Goal: Understand process/instructions: Learn how to perform a task or action

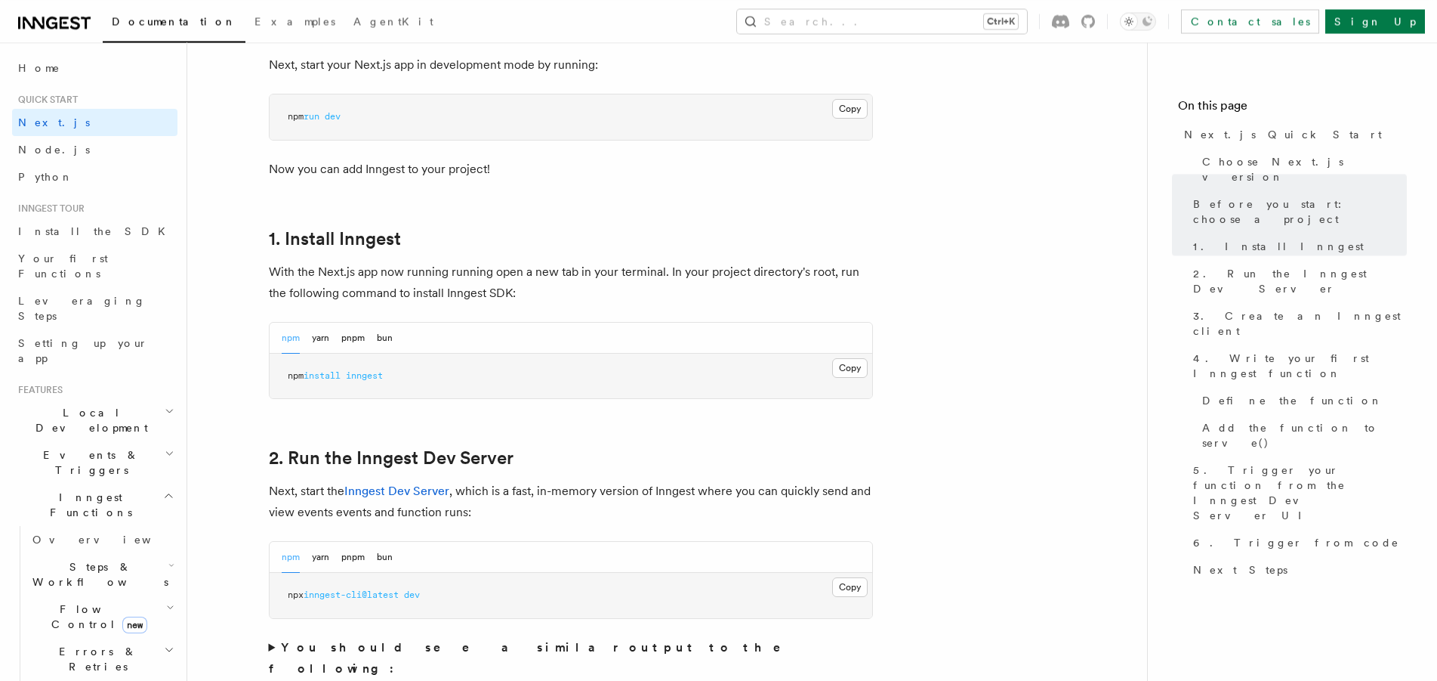
scroll to position [693, 0]
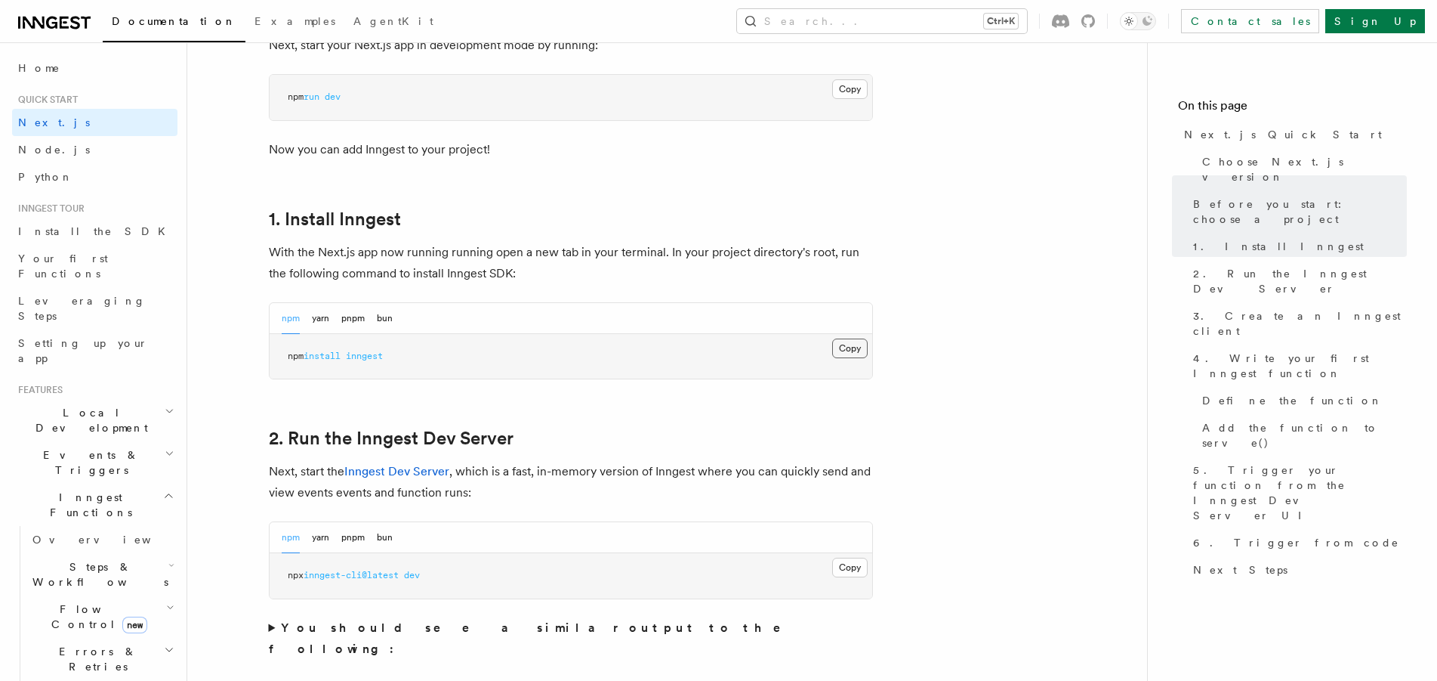
click at [850, 354] on button "Copy Copied" at bounding box center [850, 348] width 36 height 20
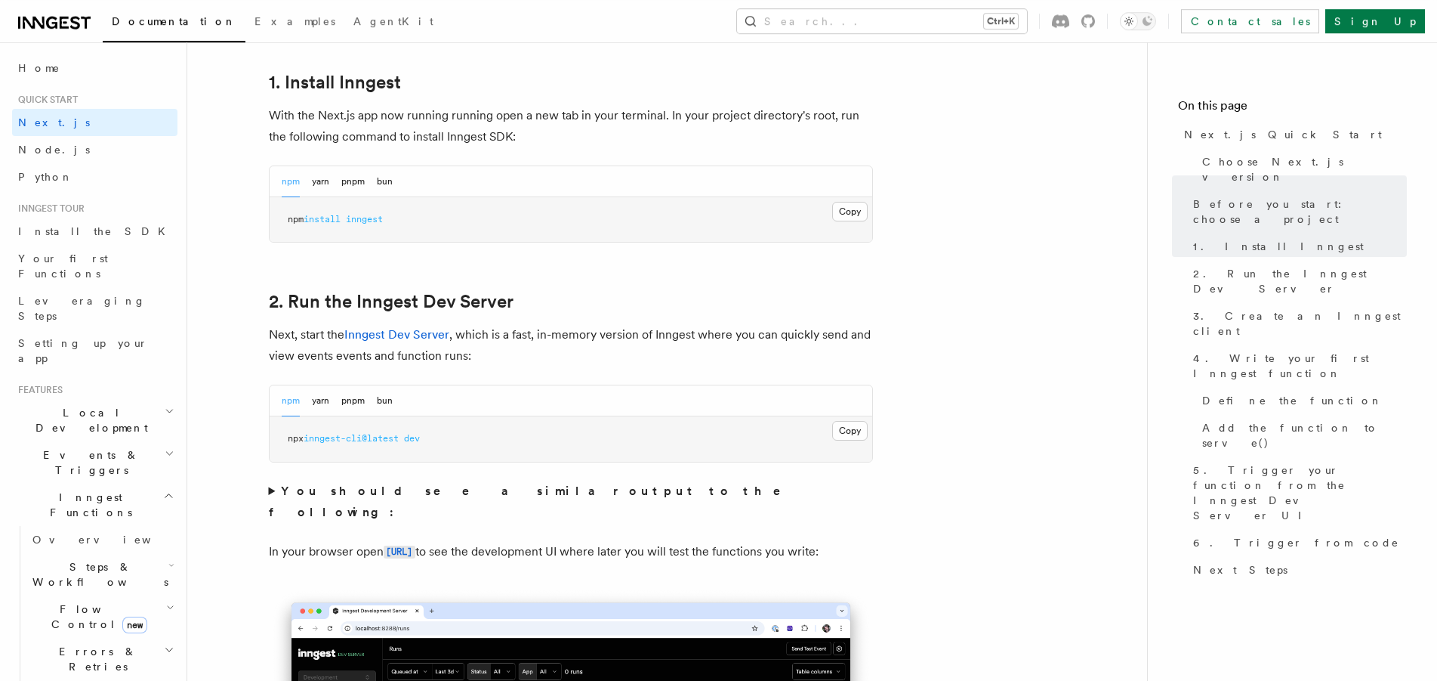
scroll to position [925, 0]
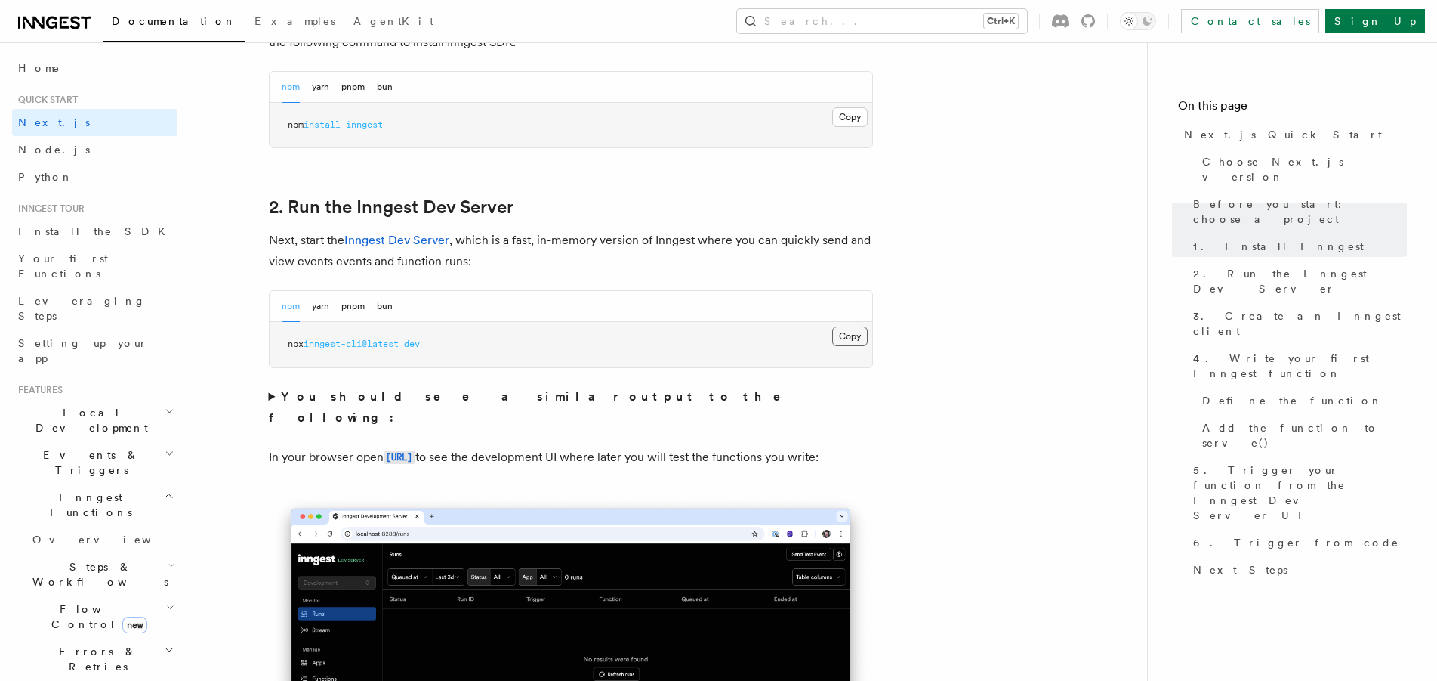
click at [841, 338] on button "Copy Copied" at bounding box center [850, 336] width 36 height 20
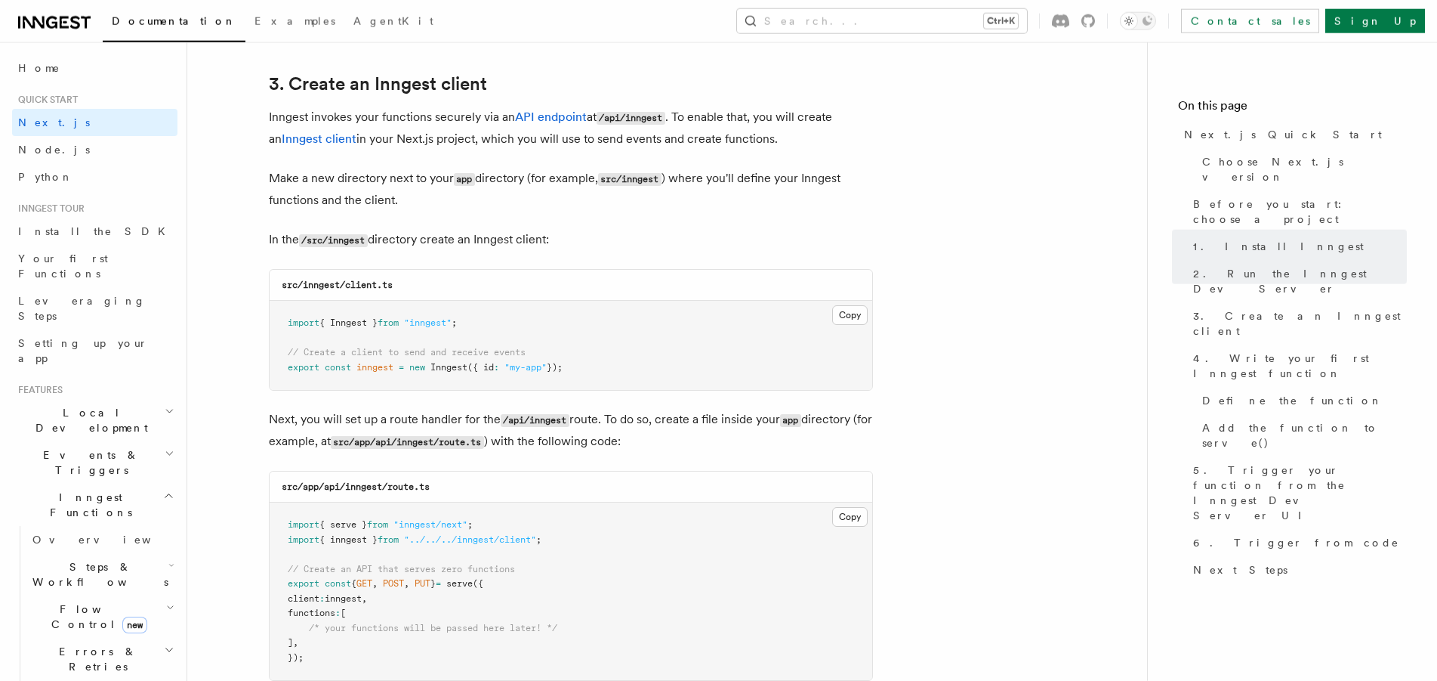
scroll to position [1772, 0]
click at [851, 311] on button "Copy Copied" at bounding box center [850, 314] width 36 height 20
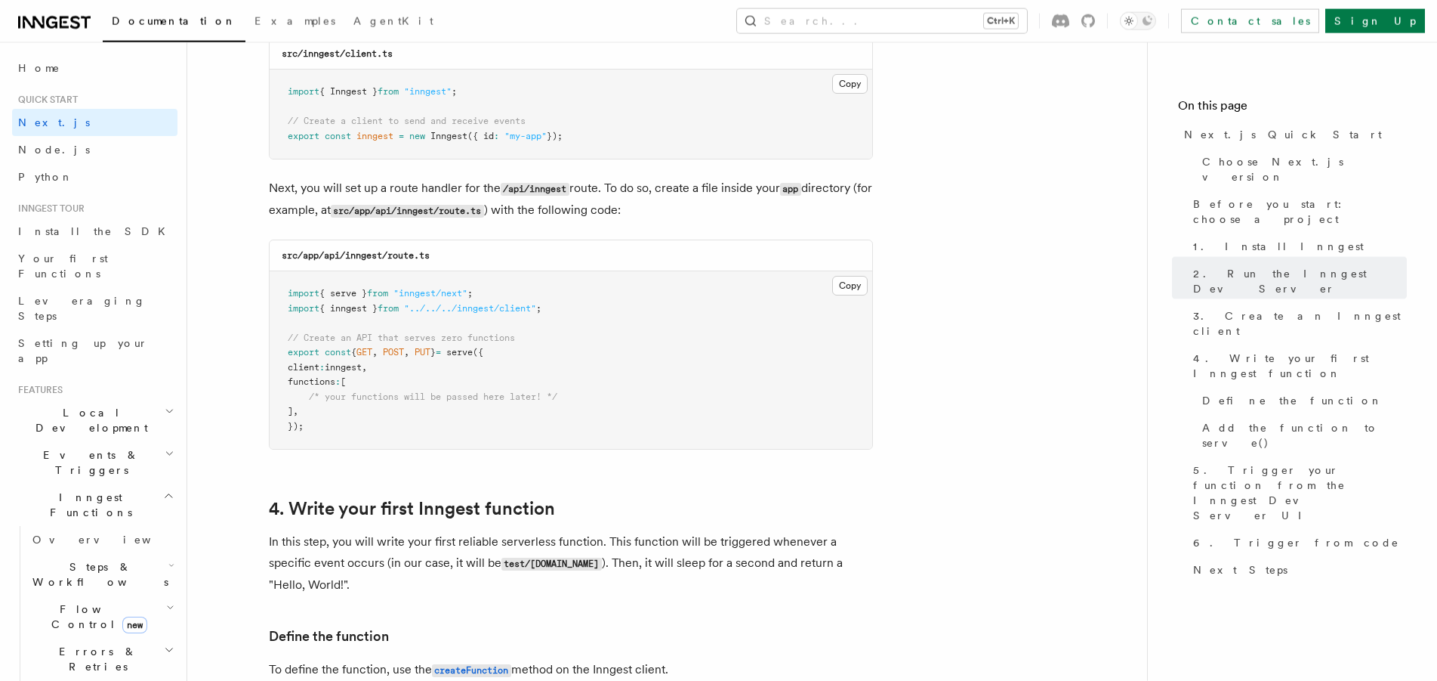
scroll to position [2003, 0]
click at [852, 289] on button "Copy Copied" at bounding box center [850, 285] width 36 height 20
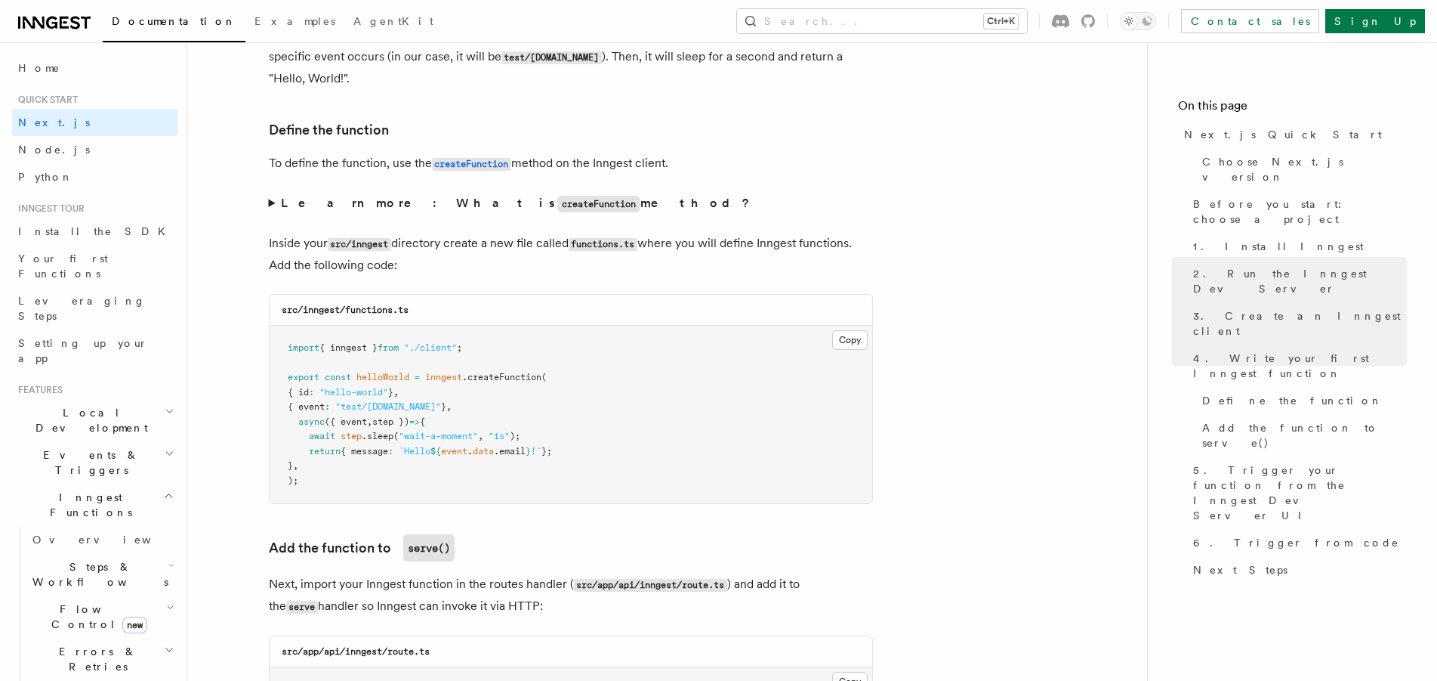
scroll to position [2620, 0]
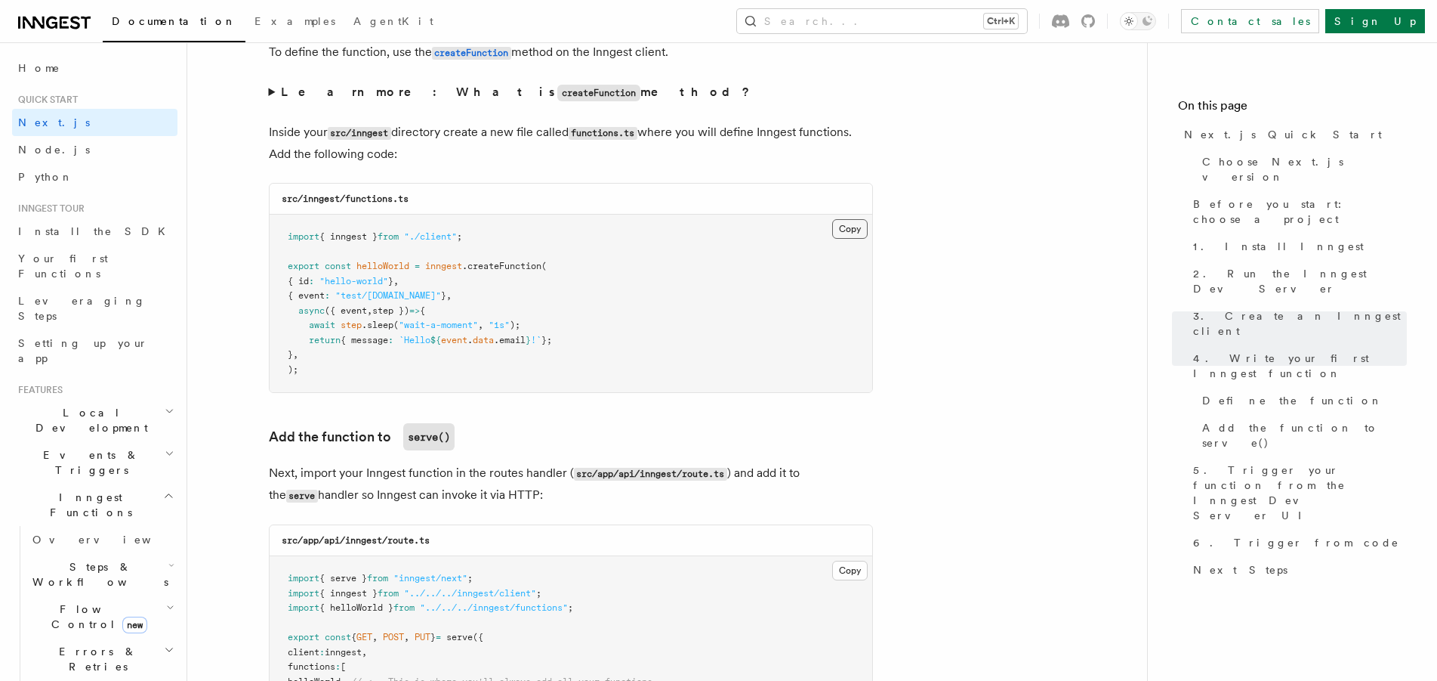
click at [851, 237] on button "Copy Copied" at bounding box center [850, 229] width 36 height 20
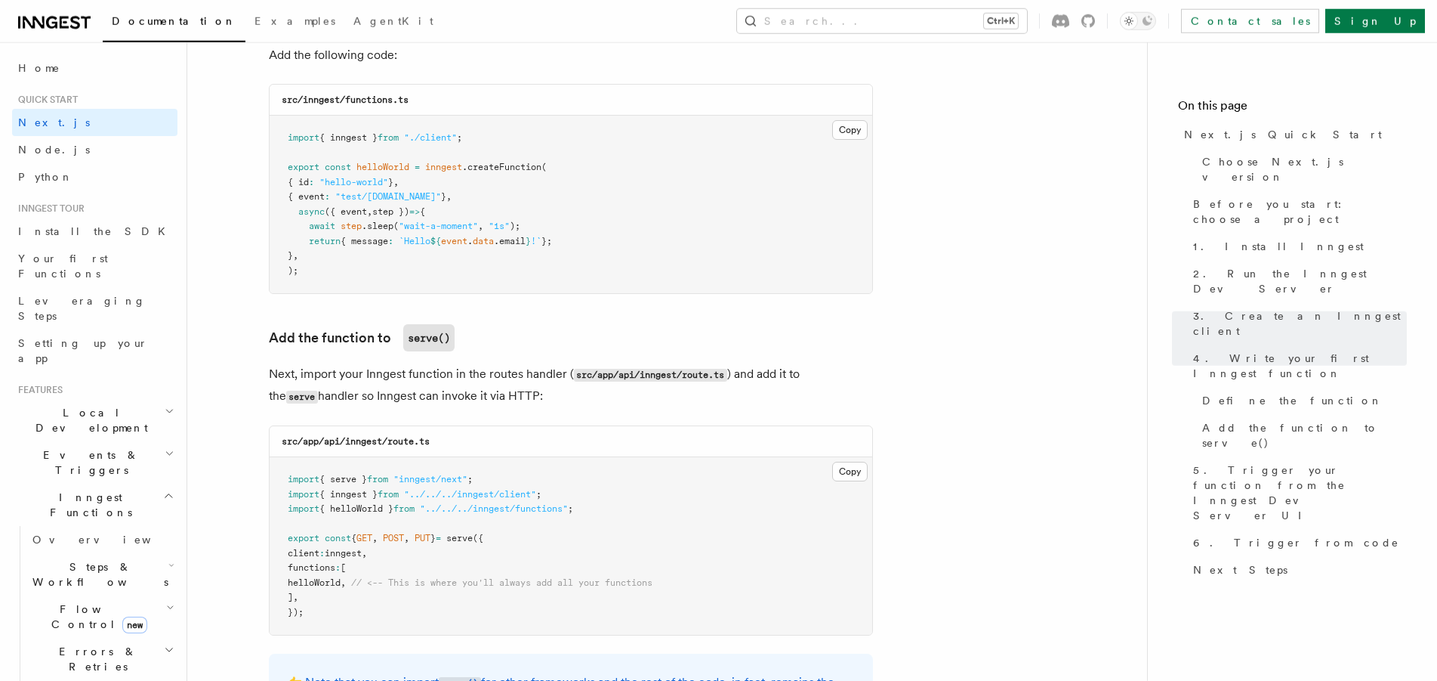
scroll to position [2851, 0]
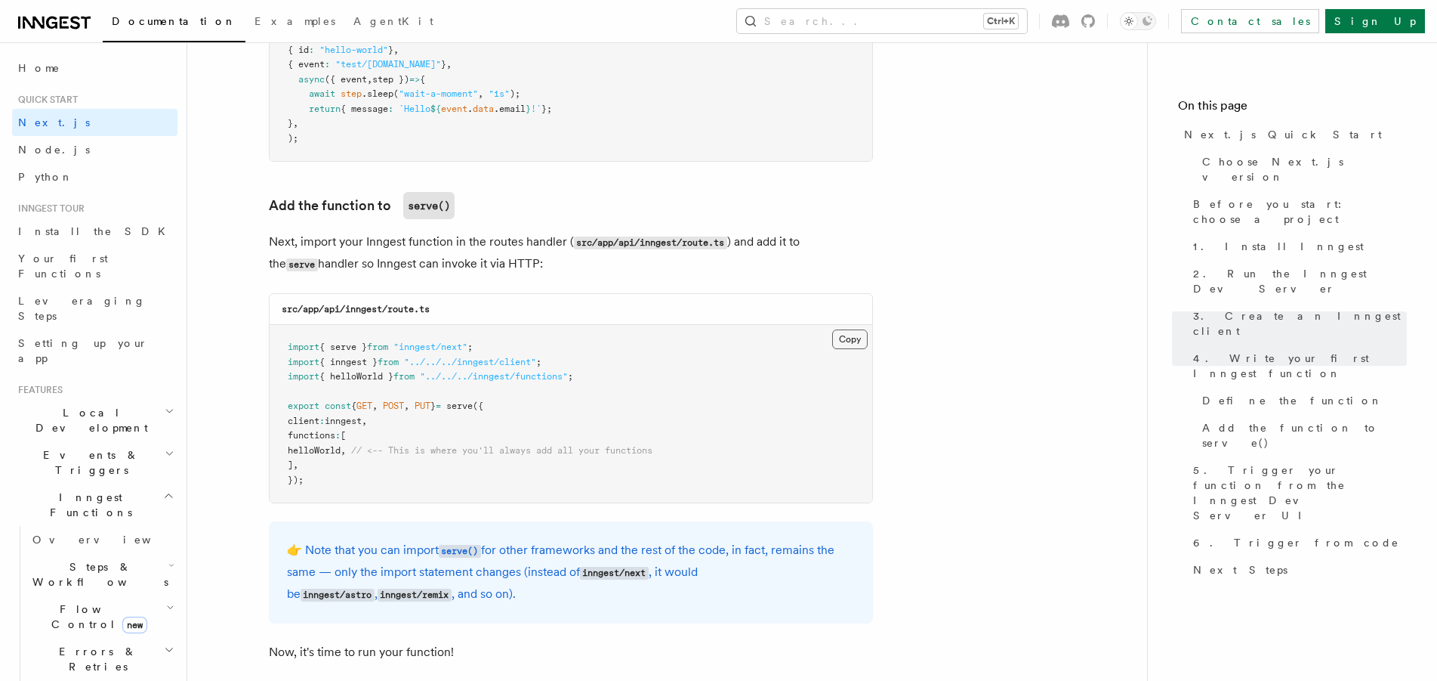
click at [851, 343] on button "Copy Copied" at bounding box center [850, 339] width 36 height 20
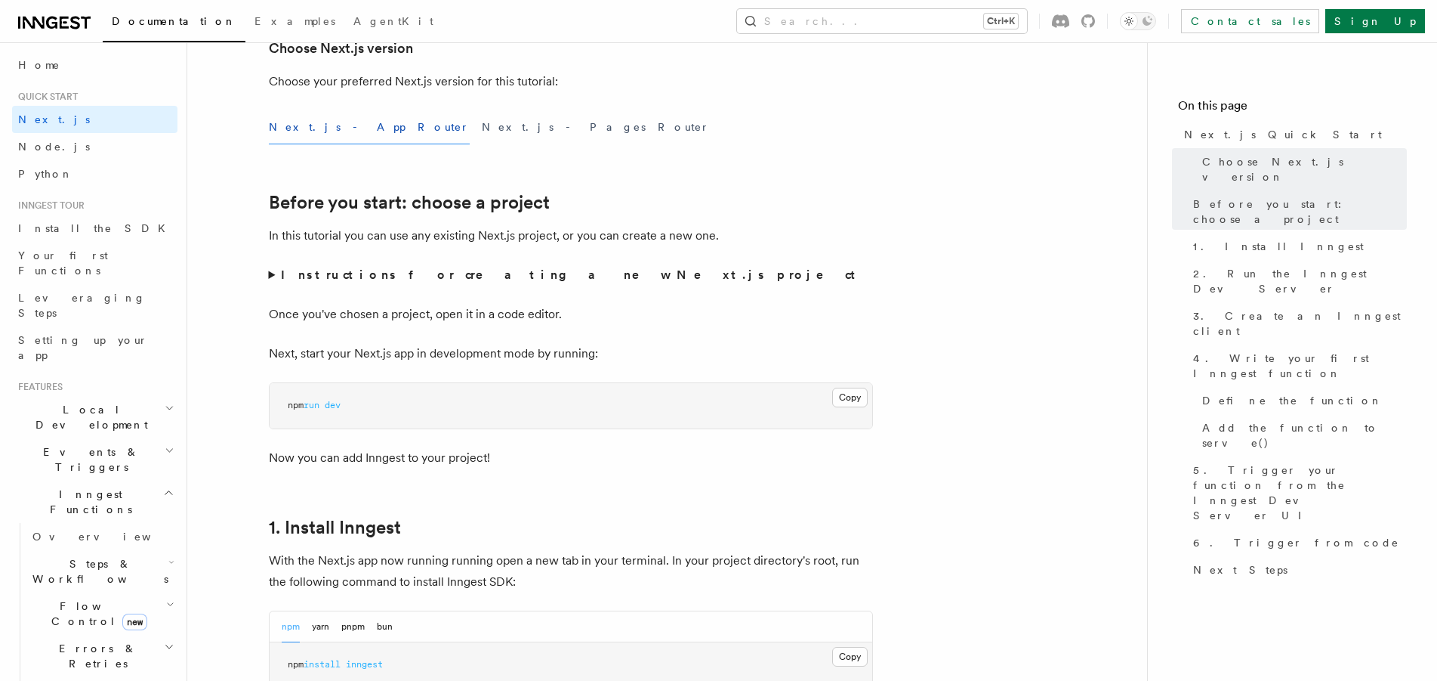
scroll to position [0, 0]
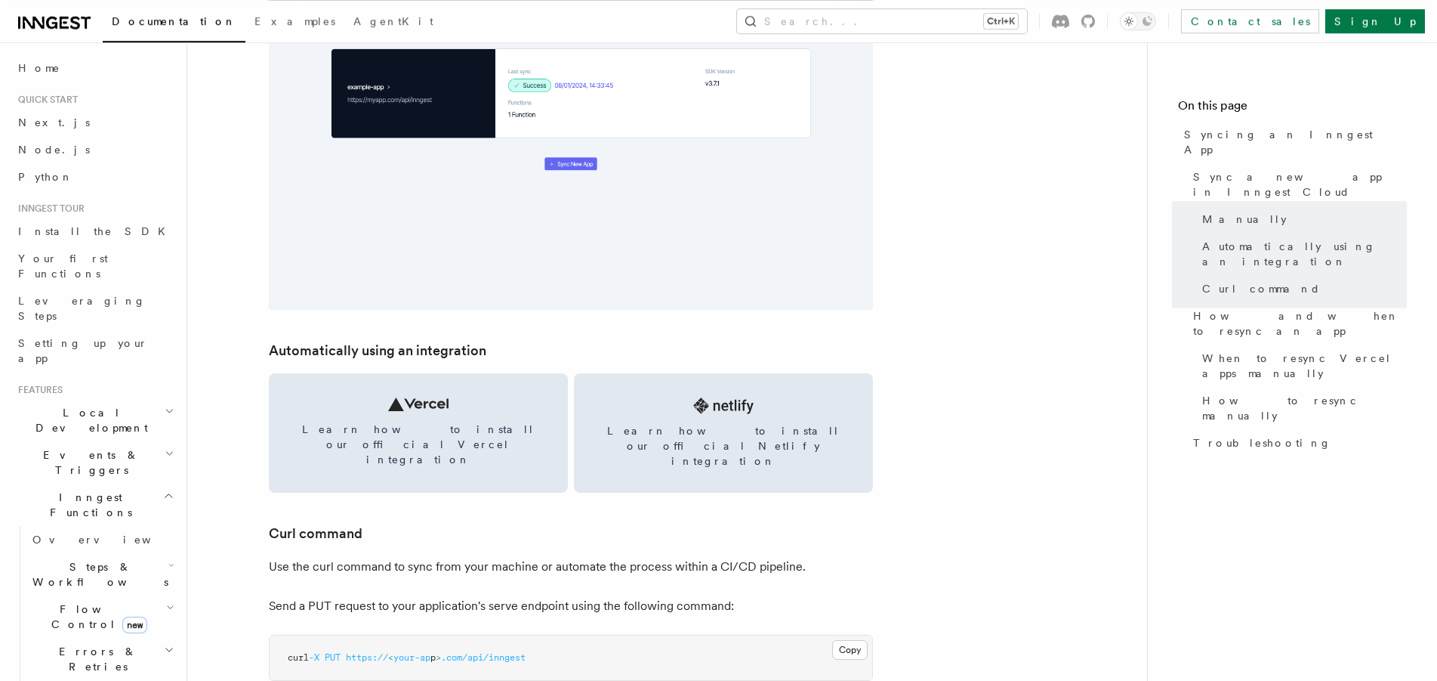
scroll to position [1772, 0]
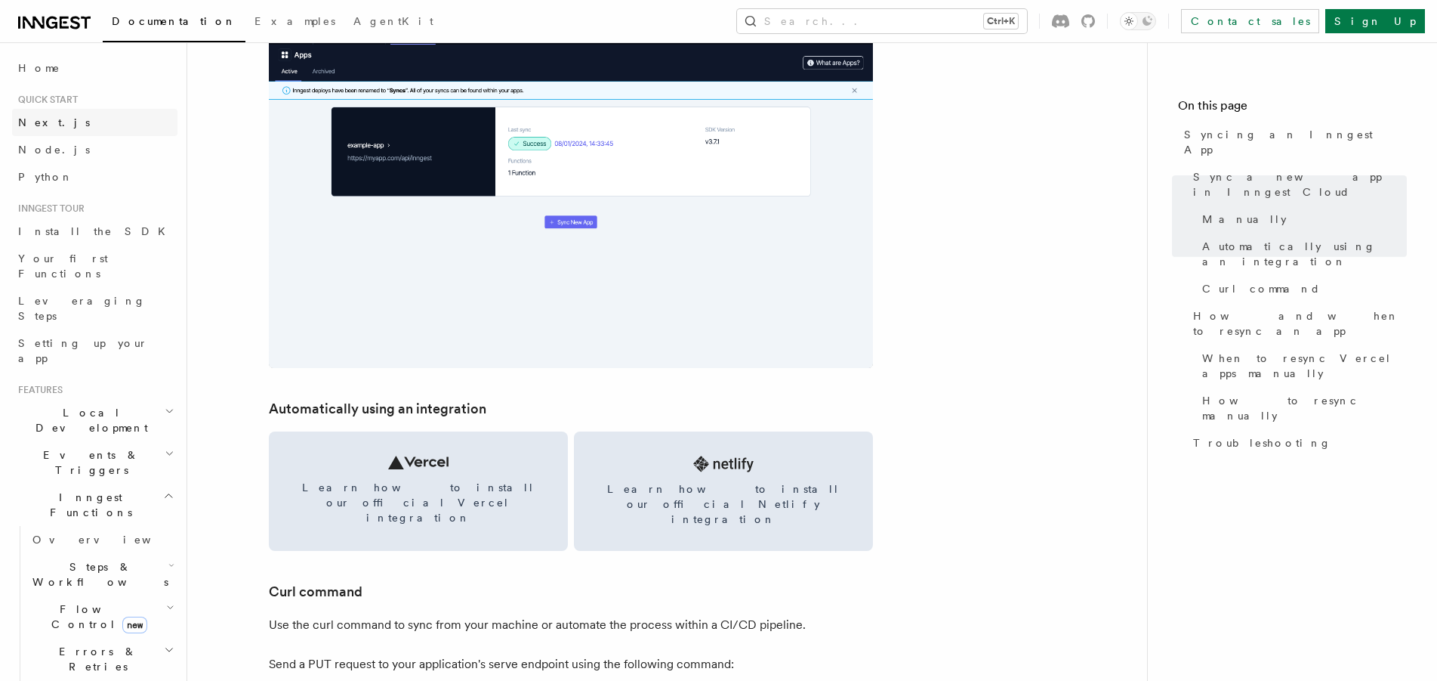
click at [69, 111] on link "Next.js" at bounding box center [94, 122] width 165 height 27
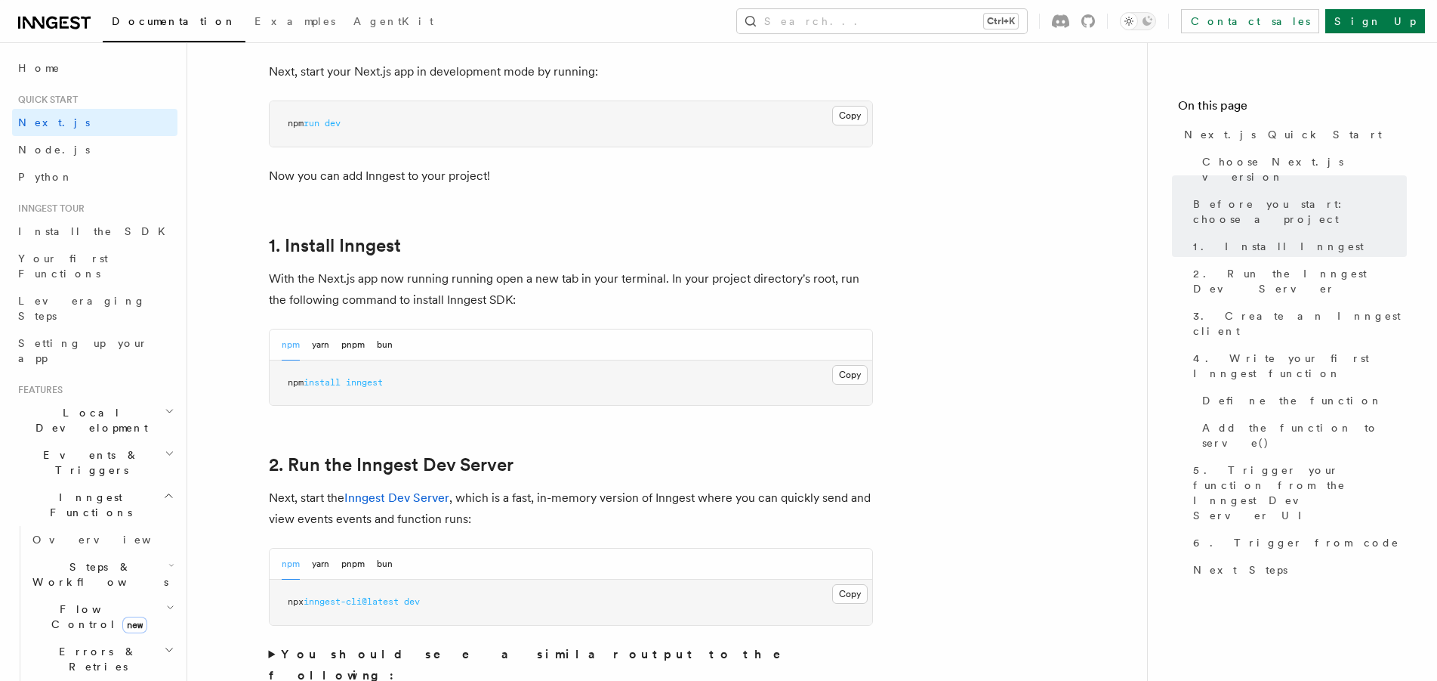
scroll to position [925, 0]
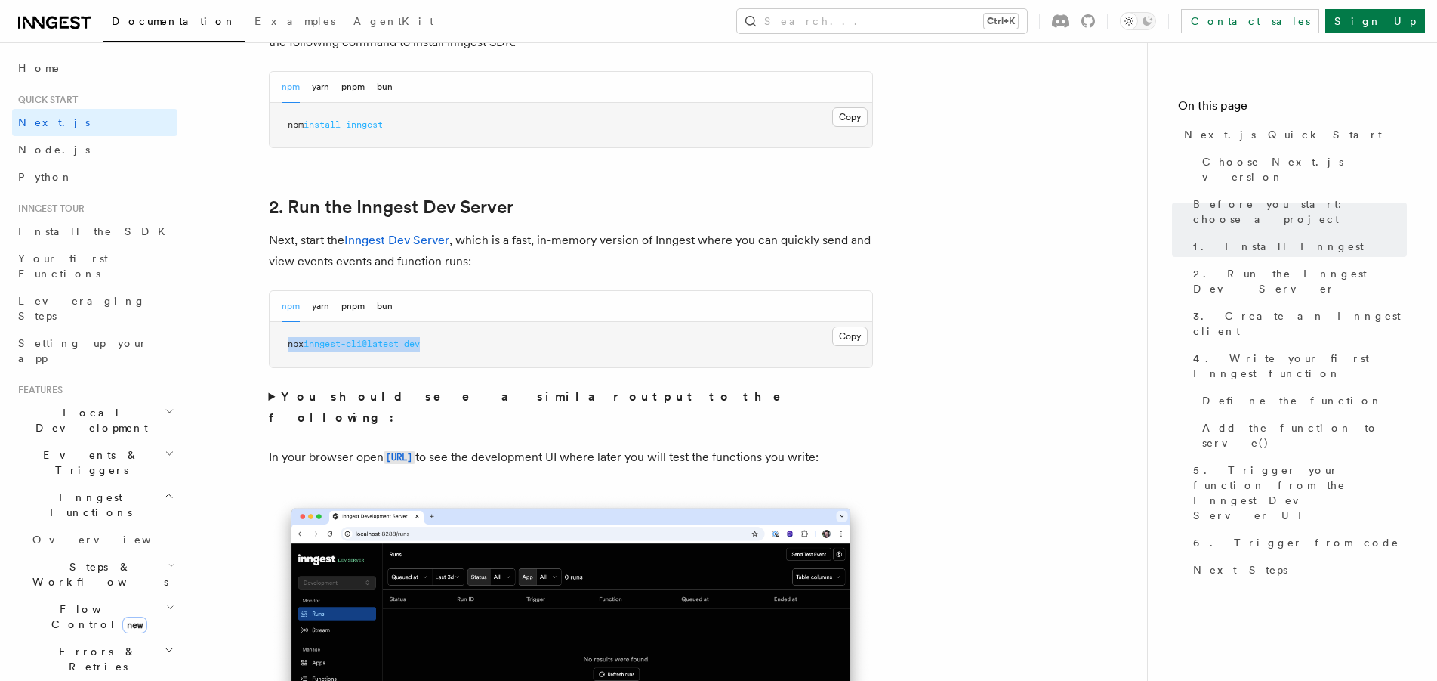
drag, startPoint x: 287, startPoint y: 344, endPoint x: 459, endPoint y: 349, distance: 172.3
click at [459, 349] on pre "npx inngest-cli@latest dev" at bounding box center [571, 344] width 603 height 45
click at [415, 451] on code "[URL]" at bounding box center [400, 457] width 32 height 13
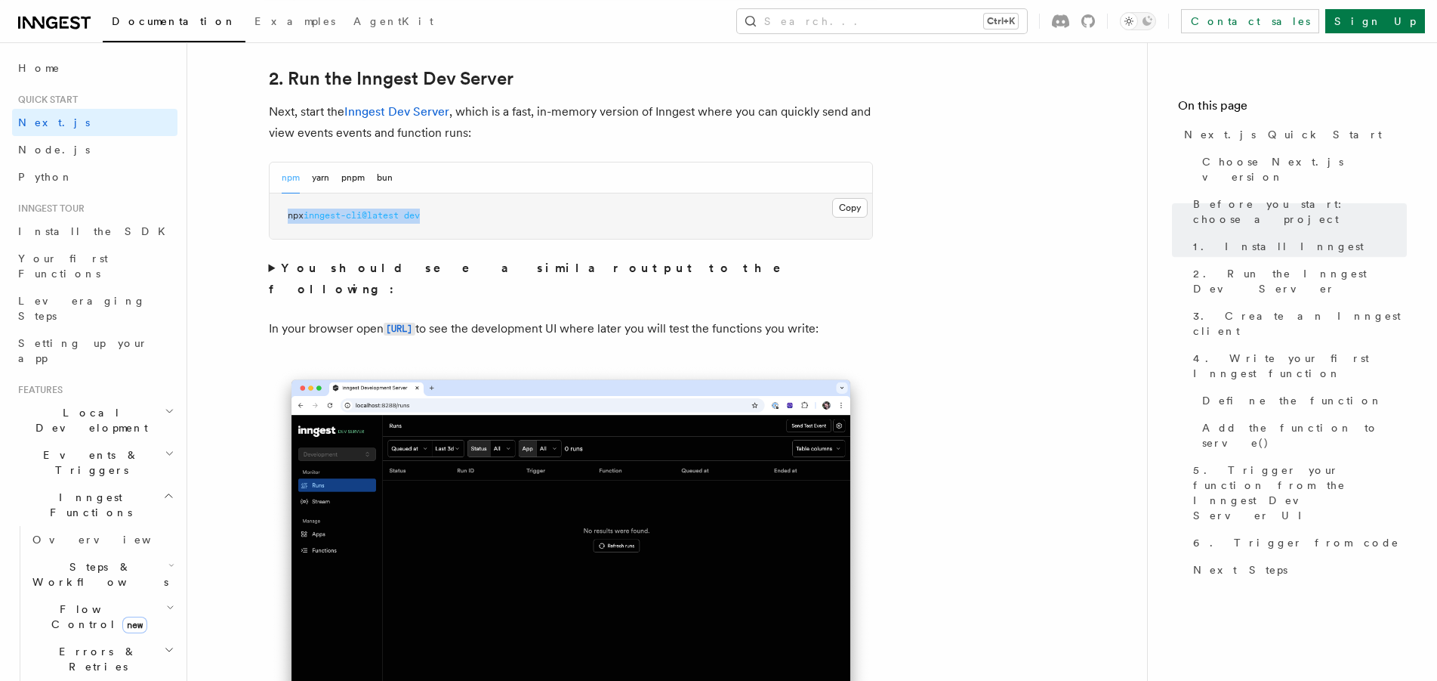
scroll to position [1079, 0]
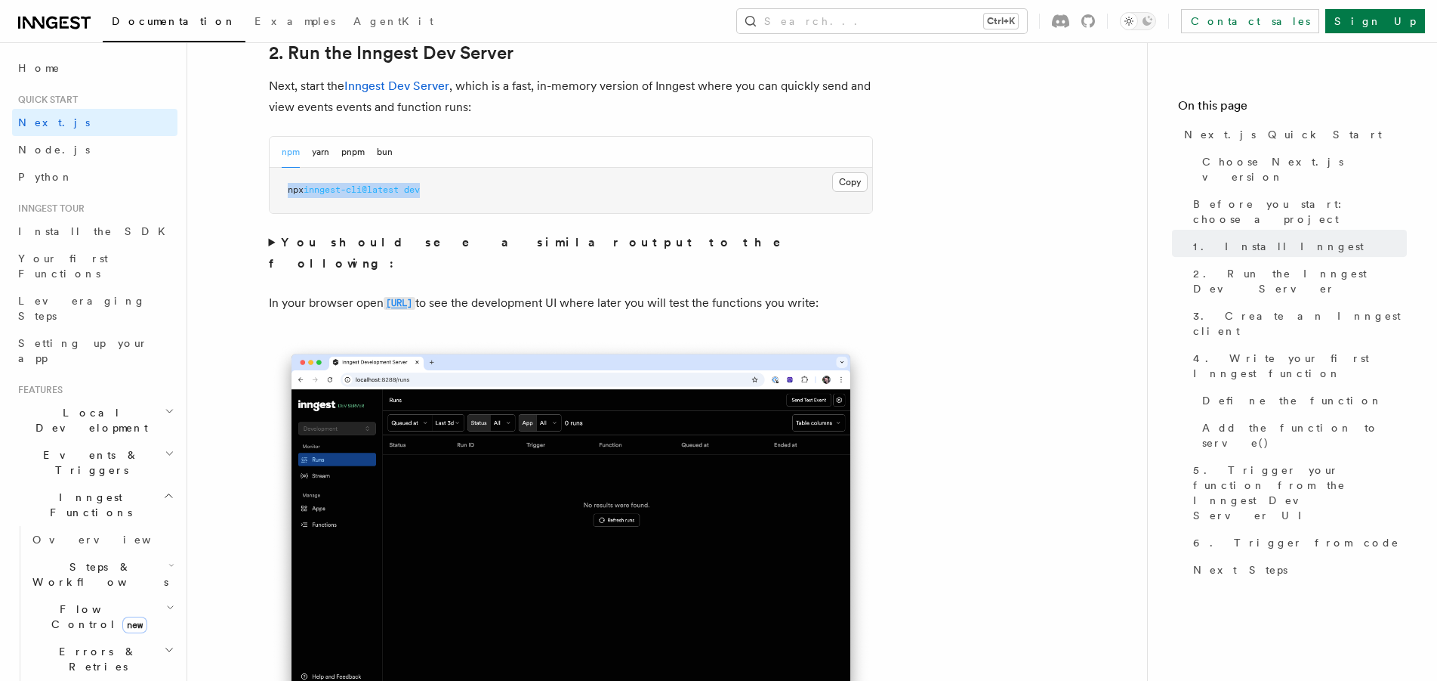
click at [415, 297] on code "[URL]" at bounding box center [400, 303] width 32 height 13
